Goal: Task Accomplishment & Management: Manage account settings

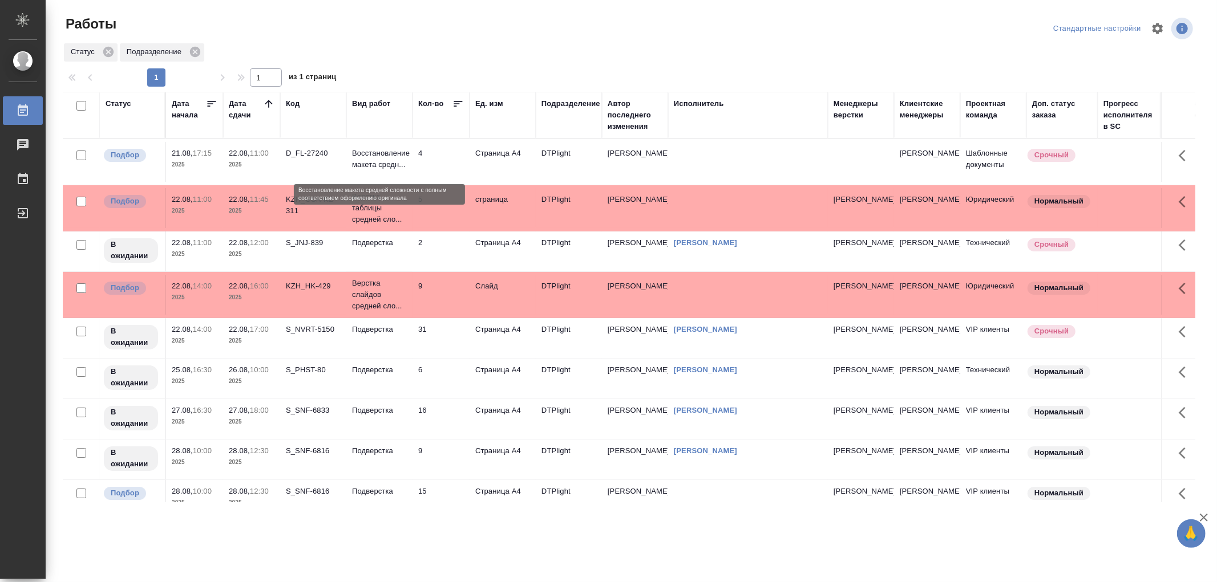
click at [385, 165] on p "Восстановление макета средн..." at bounding box center [379, 159] width 55 height 23
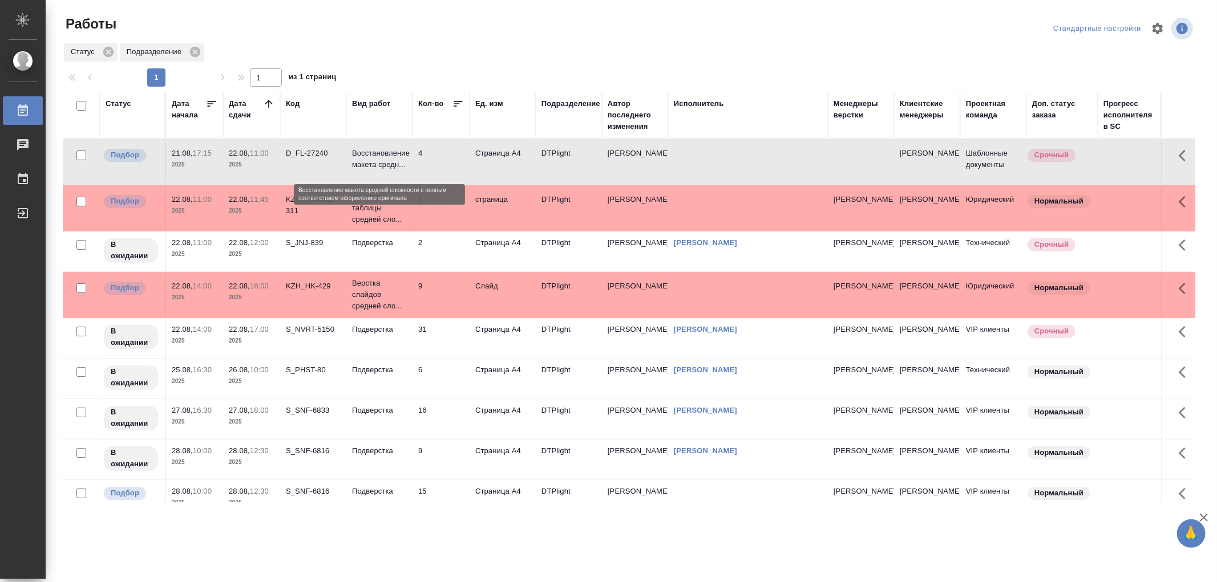
click at [385, 165] on p "Восстановление макета средн..." at bounding box center [379, 159] width 55 height 23
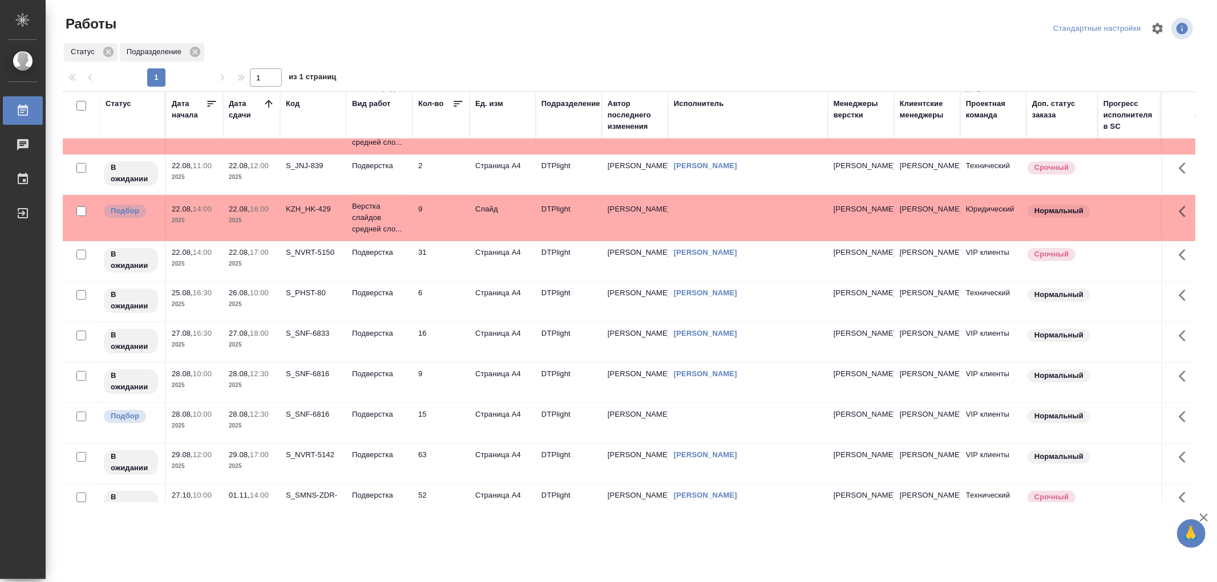
scroll to position [121, 0]
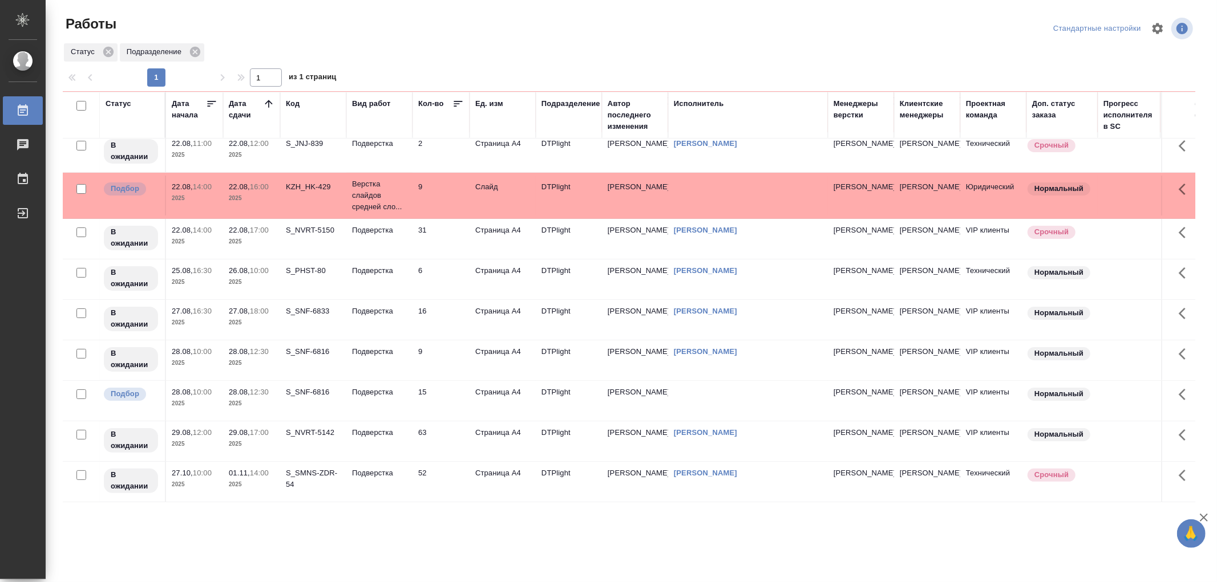
click at [386, 83] on td "Подверстка" at bounding box center [379, 63] width 66 height 40
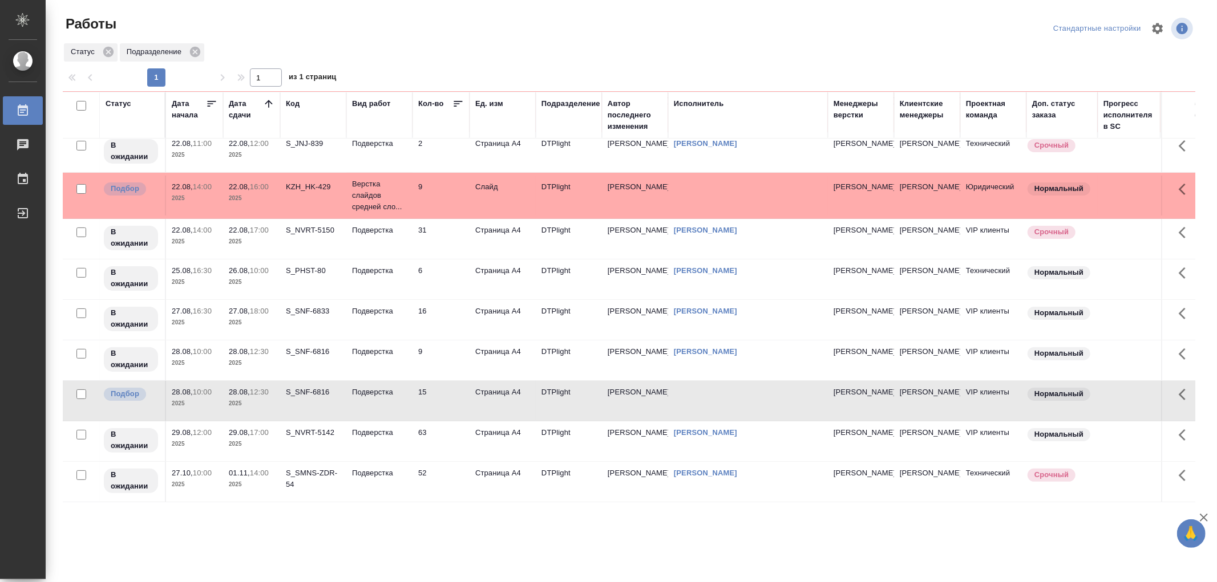
click at [386, 83] on td "Подверстка" at bounding box center [379, 63] width 66 height 40
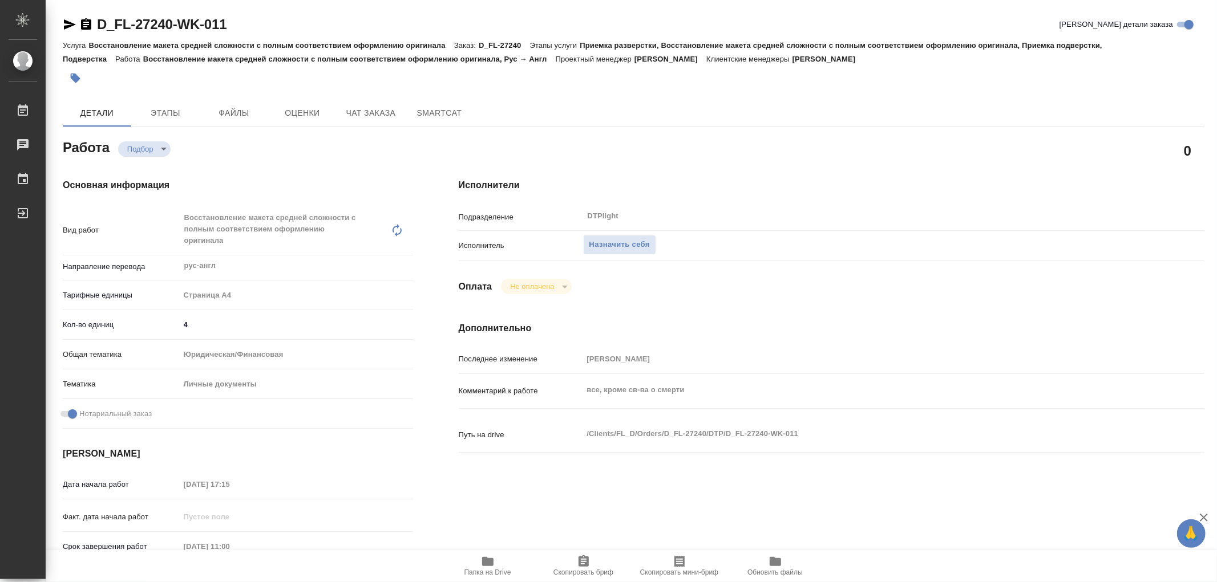
click at [495, 563] on span "Папка на Drive" at bounding box center [488, 566] width 82 height 22
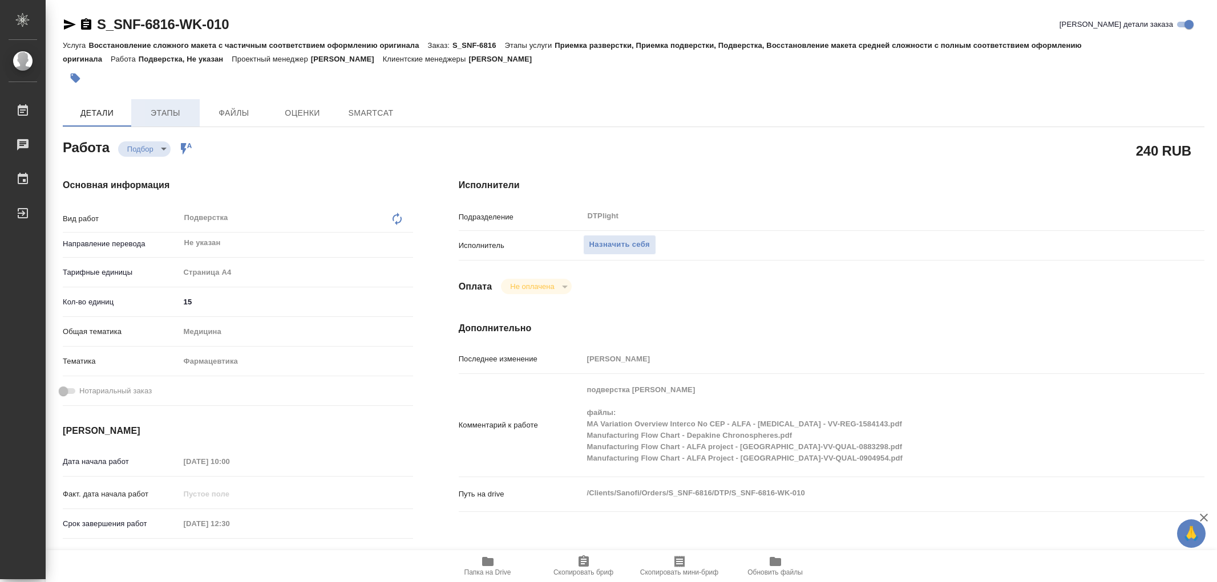
type textarea "x"
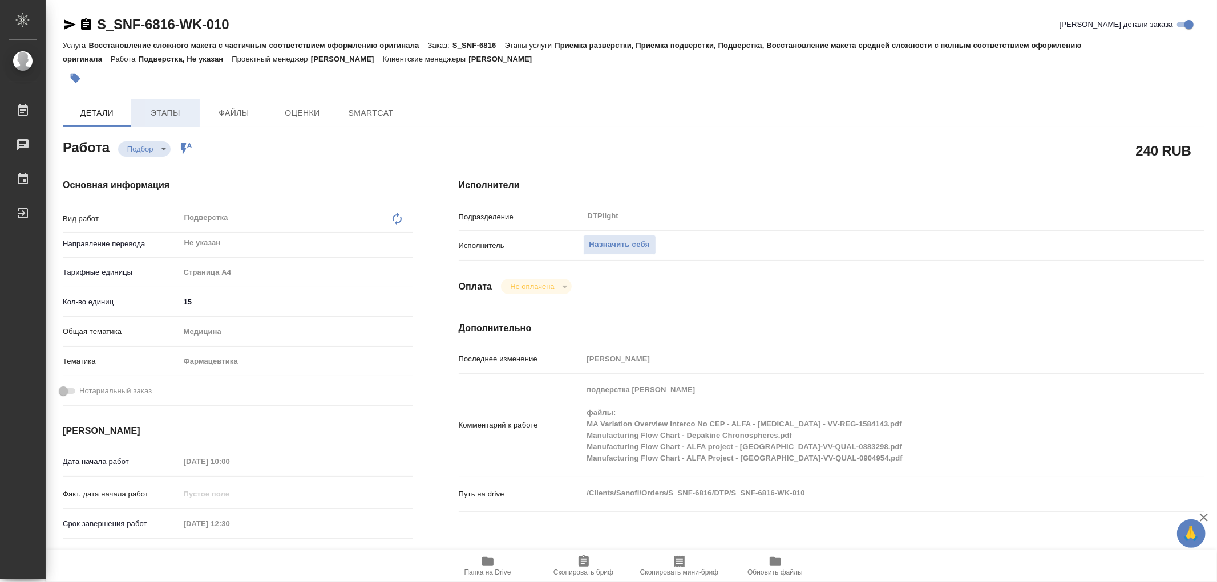
type textarea "x"
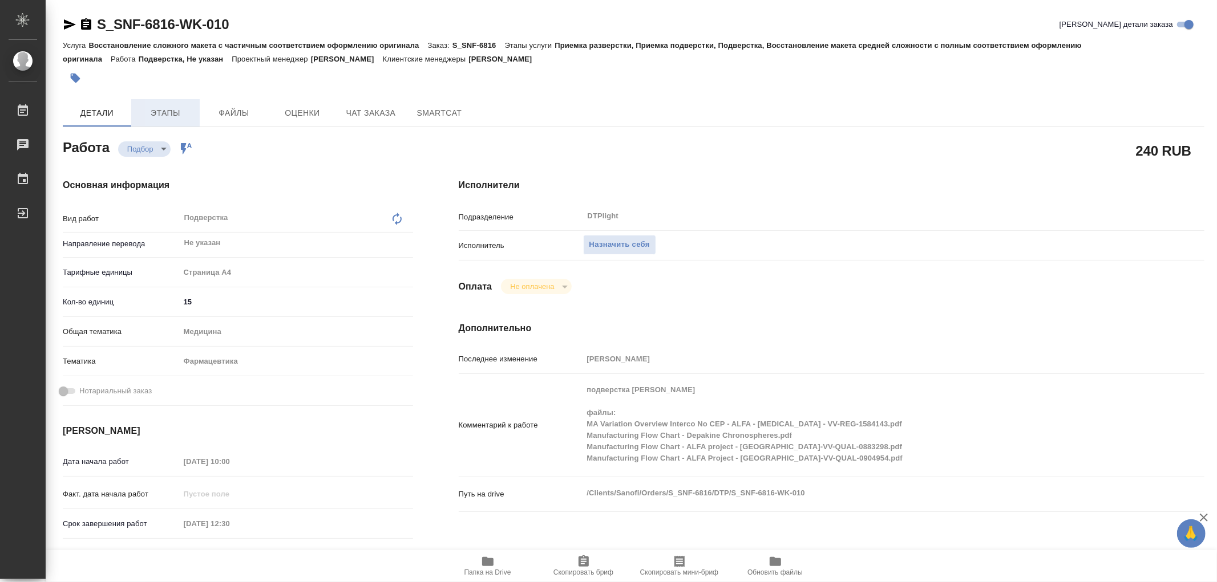
type textarea "x"
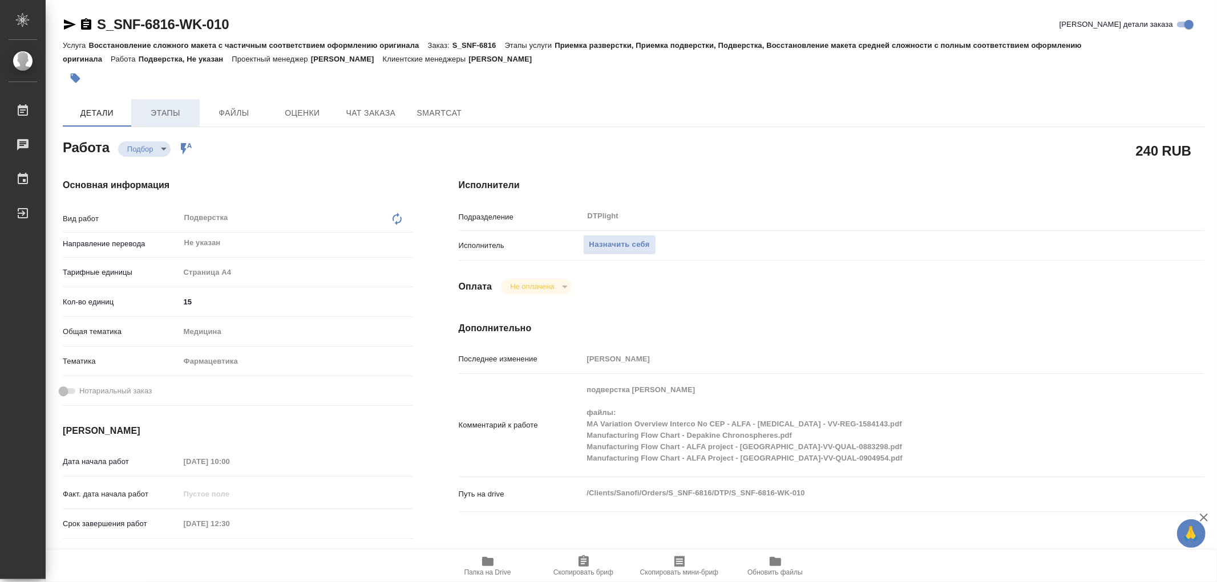
click at [162, 113] on span "Этапы" at bounding box center [165, 113] width 55 height 14
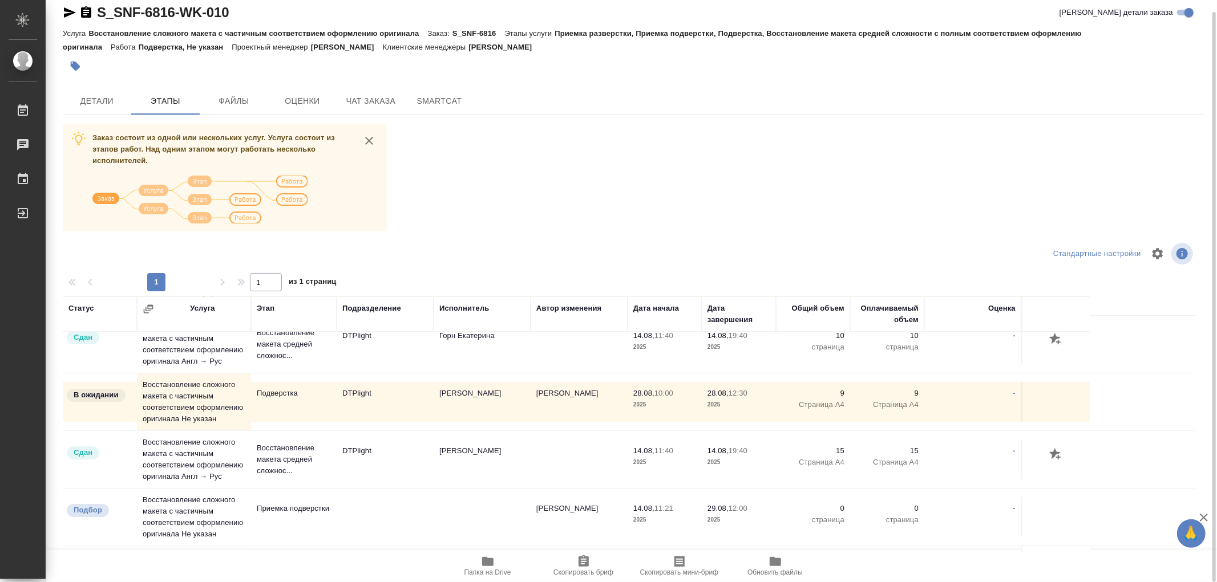
scroll to position [190, 0]
click at [120, 94] on span "Детали" at bounding box center [97, 101] width 55 height 14
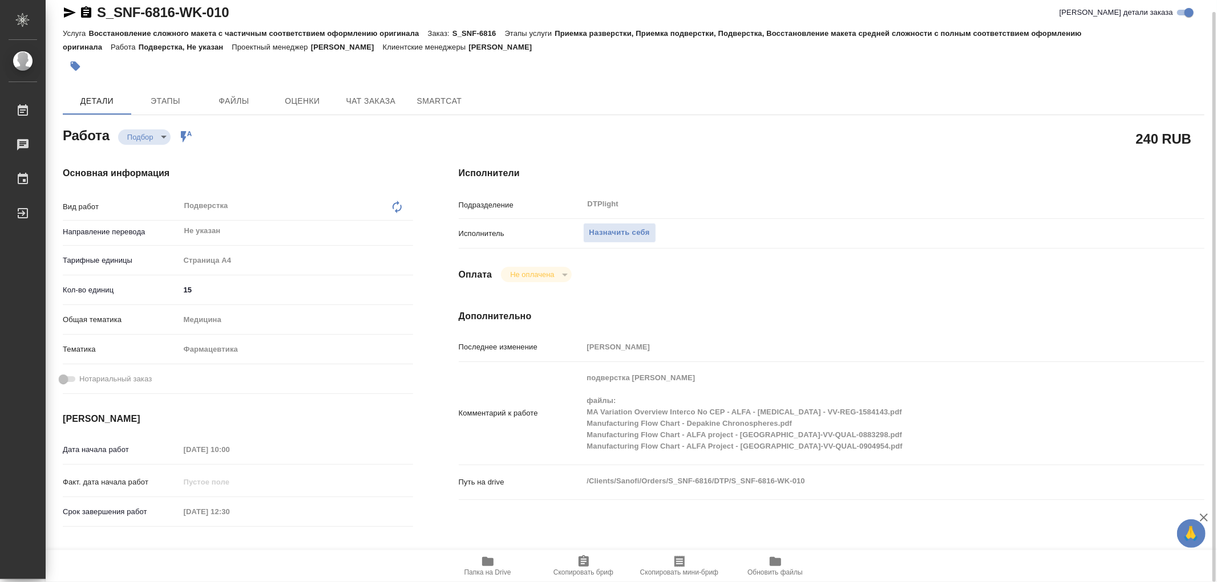
type textarea "x"
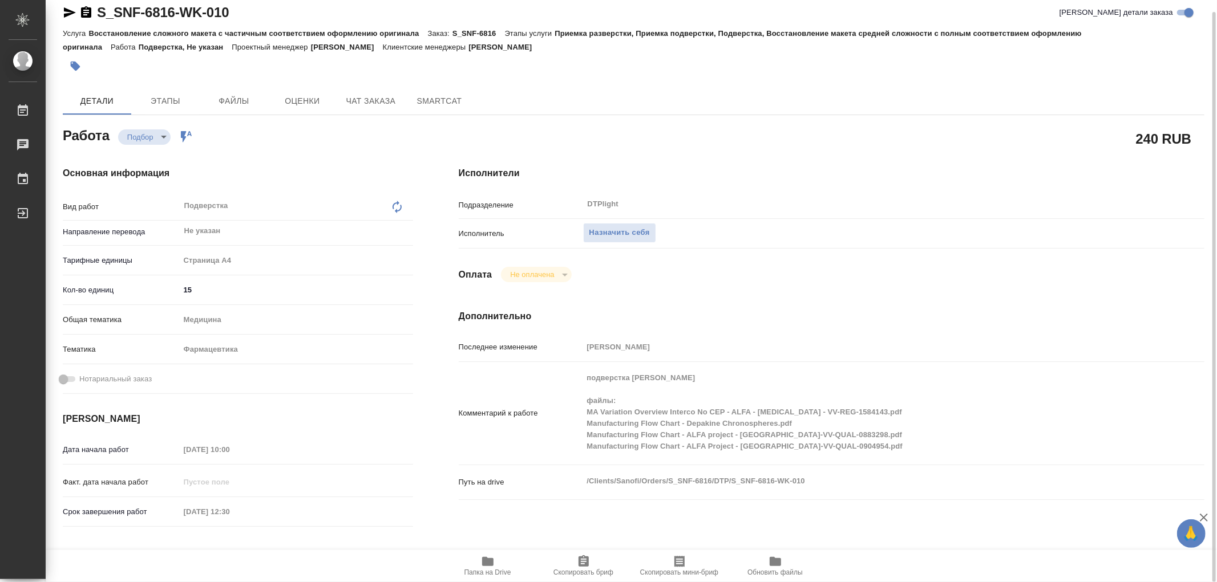
type textarea "x"
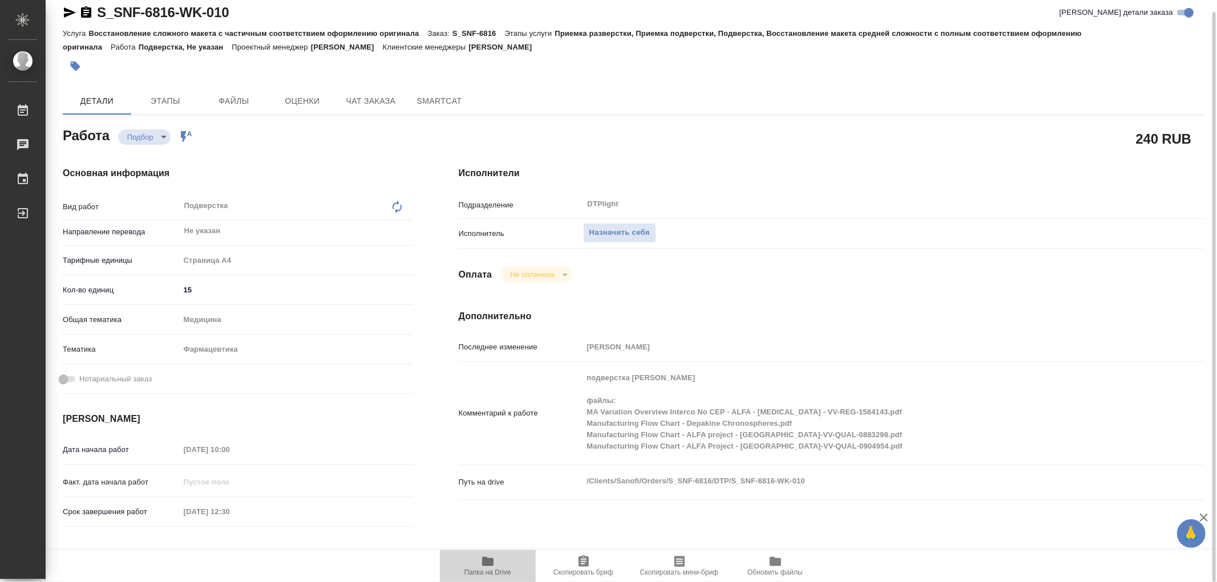
click at [491, 557] on icon "button" at bounding box center [488, 562] width 14 height 14
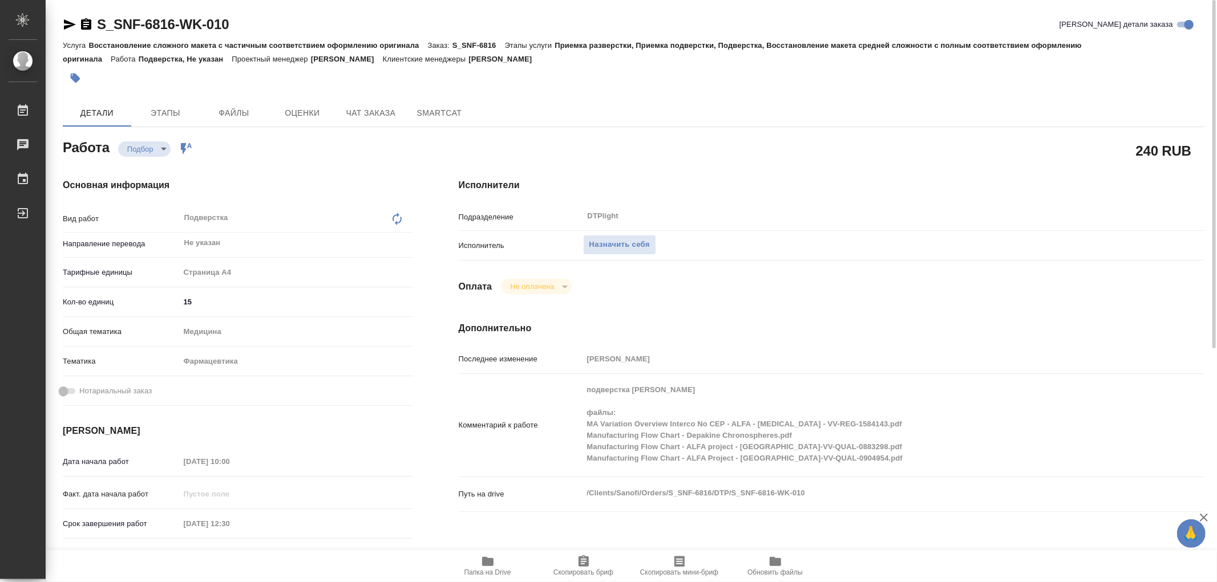
type textarea "x"
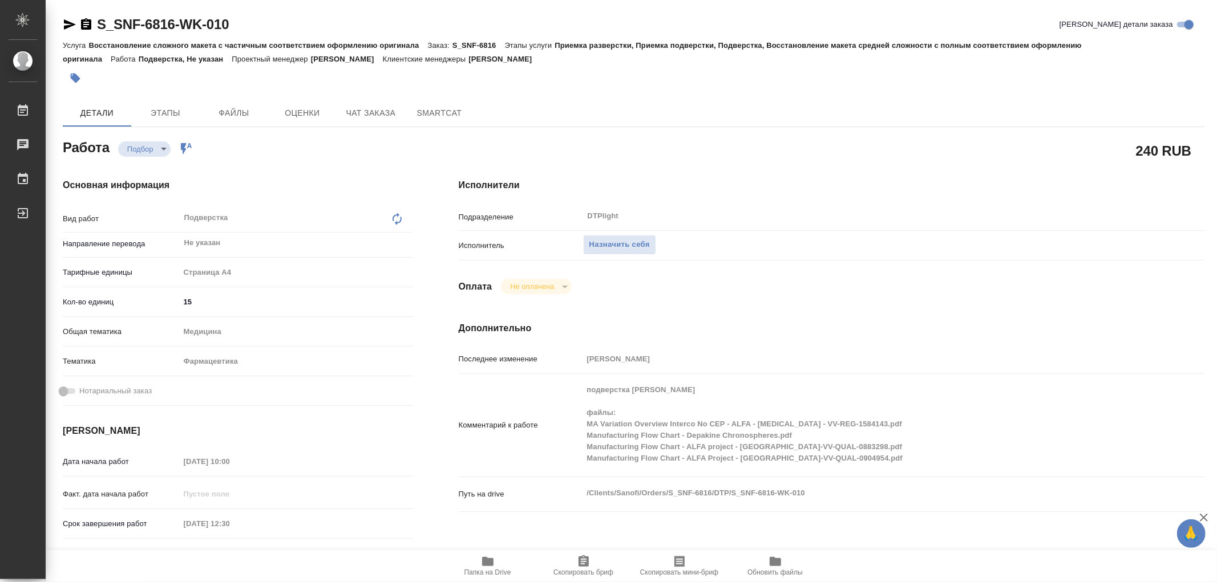
click at [67, 24] on icon "button" at bounding box center [70, 25] width 14 height 14
